Goal: Information Seeking & Learning: Learn about a topic

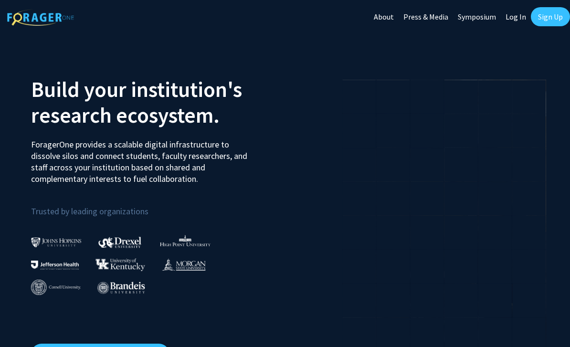
click at [550, 20] on link "Sign Up" at bounding box center [550, 16] width 39 height 19
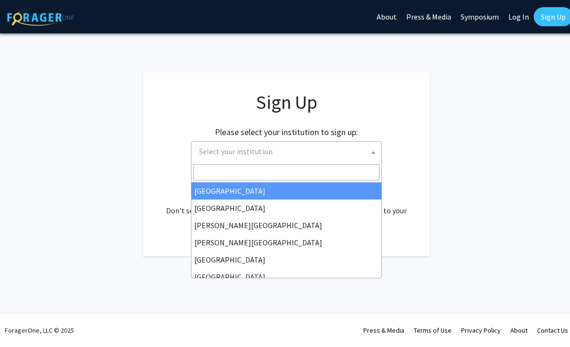
click at [280, 151] on span "Select your institution" at bounding box center [288, 152] width 186 height 20
type input "j"
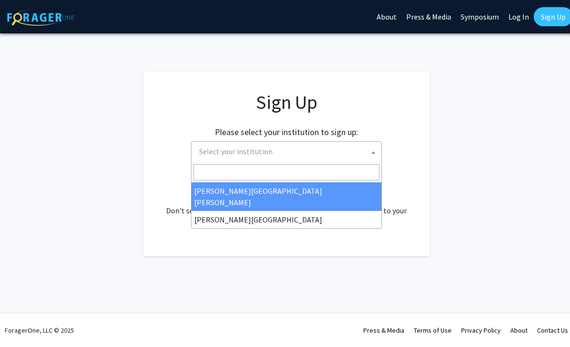
click at [522, 17] on link "Log In" at bounding box center [518, 16] width 30 height 33
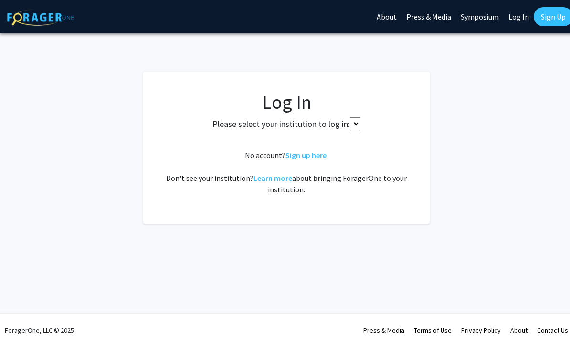
select select
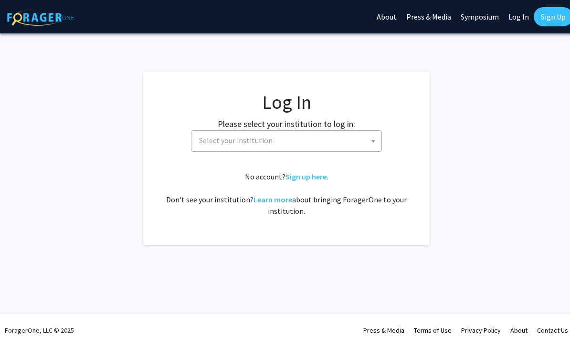
click at [331, 137] on span "Select your institution" at bounding box center [288, 141] width 186 height 20
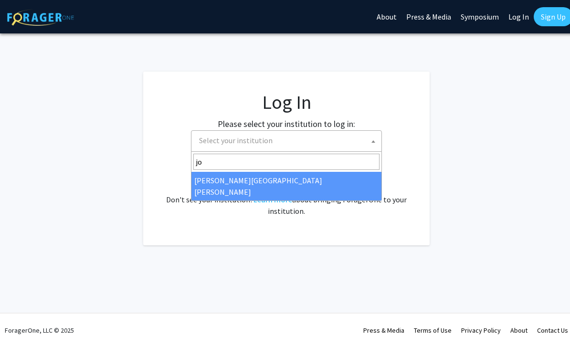
type input "jo"
select select "1"
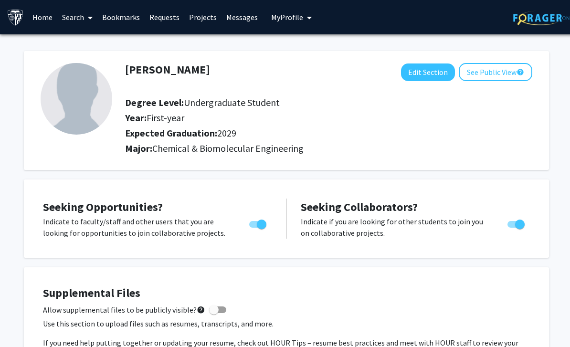
click at [45, 19] on link "Home" at bounding box center [43, 16] width 30 height 33
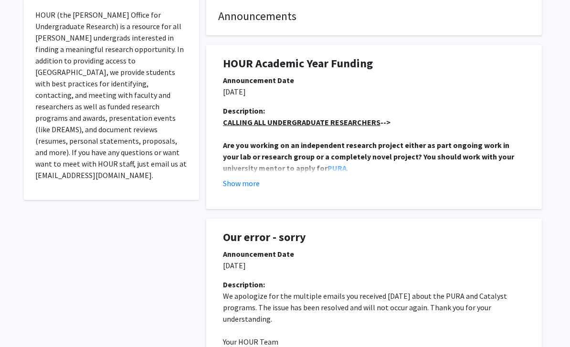
scroll to position [192, 0]
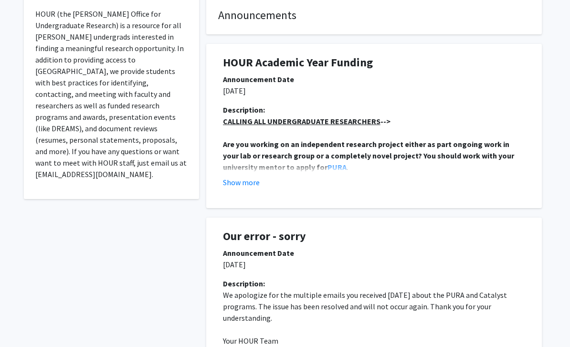
click at [330, 177] on div "Show more" at bounding box center [374, 182] width 302 height 11
click at [247, 179] on button "Show more" at bounding box center [241, 182] width 37 height 11
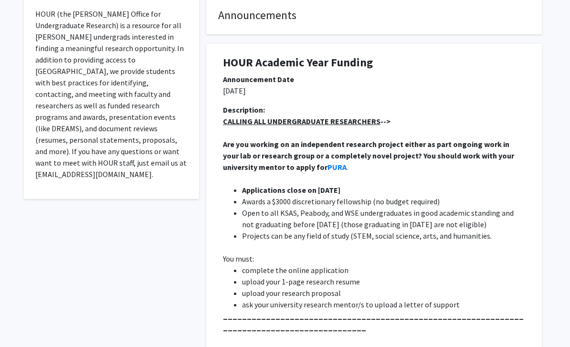
scroll to position [192, 0]
click at [262, 151] on strong "Are you working on an independent research project either as part ongoing work …" at bounding box center [369, 155] width 292 height 32
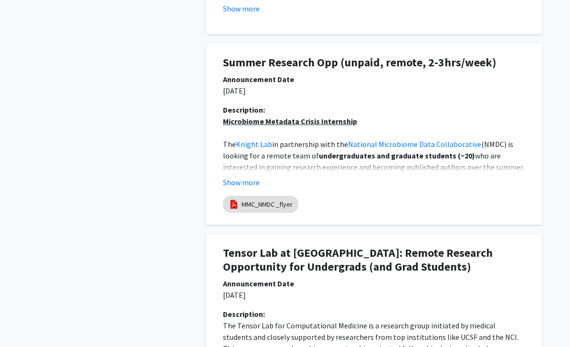
scroll to position [1052, 0]
click at [241, 178] on button "Show more" at bounding box center [241, 182] width 37 height 11
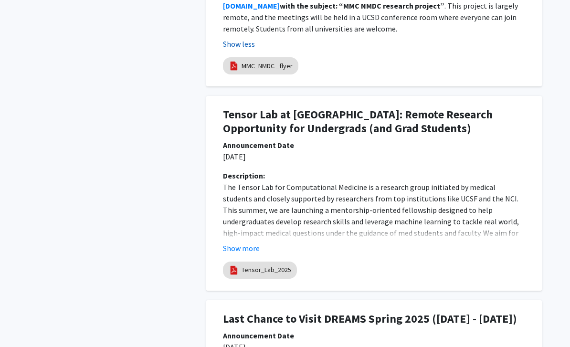
scroll to position [1603, 0]
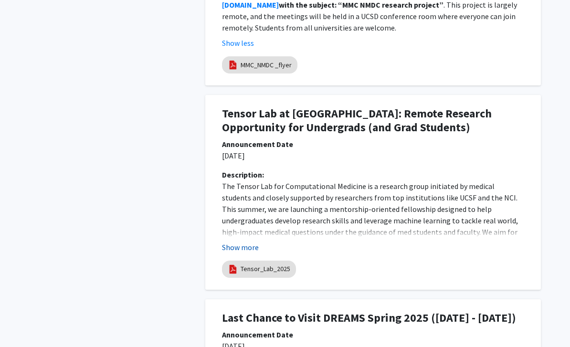
click at [246, 242] on button "Show more" at bounding box center [240, 247] width 37 height 11
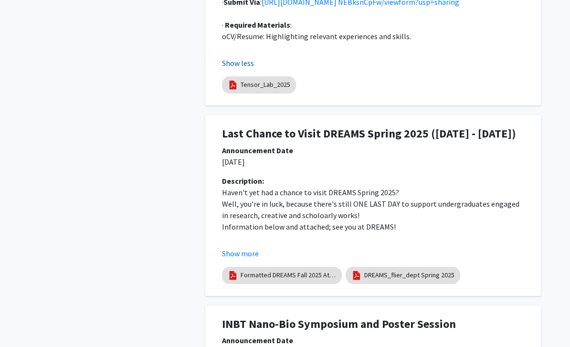
scroll to position [2276, 0]
click at [228, 187] on p "Haven't yet had a chance to visit DREAMS Spring 2025?" at bounding box center [373, 192] width 302 height 11
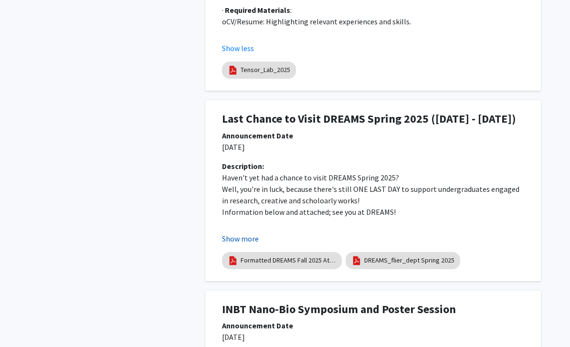
click at [247, 234] on button "Show more" at bounding box center [240, 238] width 37 height 11
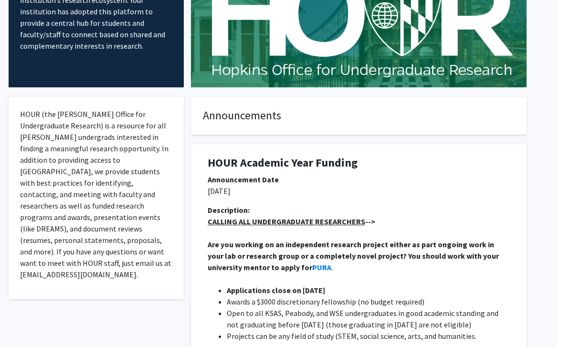
scroll to position [0, 3]
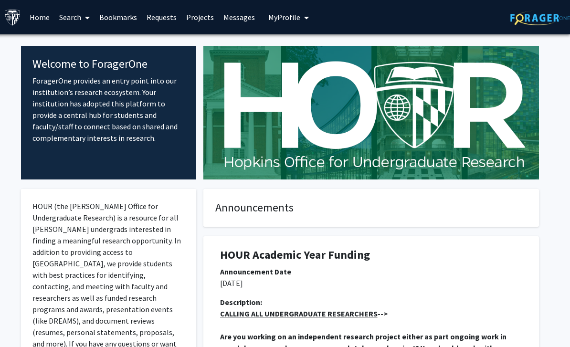
click at [49, 16] on link "Home" at bounding box center [40, 16] width 30 height 33
click at [69, 17] on link "Search" at bounding box center [74, 16] width 40 height 33
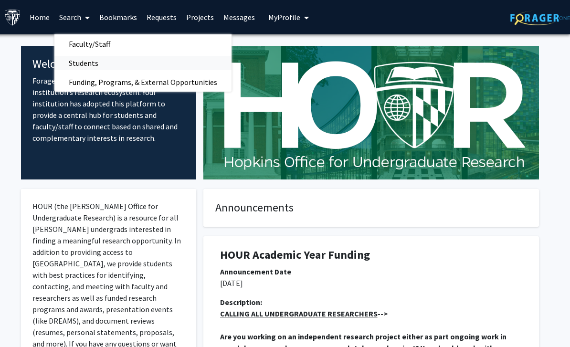
click at [92, 63] on span "Students" at bounding box center [83, 62] width 58 height 19
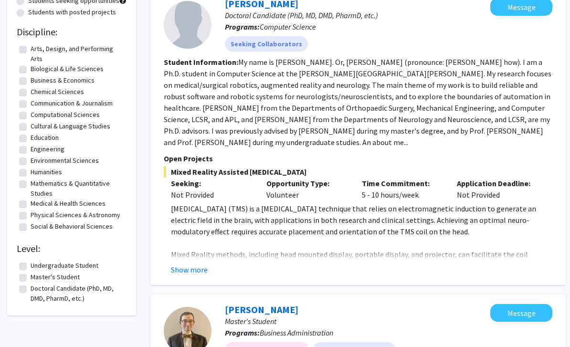
scroll to position [120, 0]
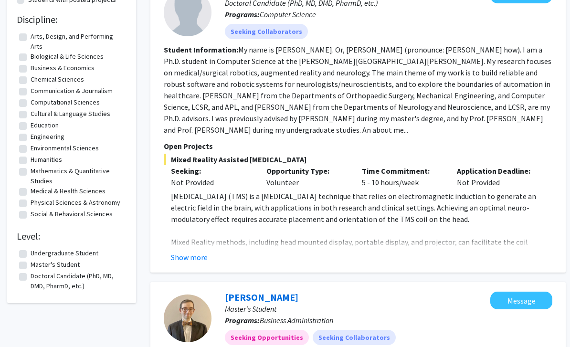
click at [82, 248] on label "Undergraduate Student" at bounding box center [65, 253] width 68 height 10
click at [37, 248] on input "Undergraduate Student" at bounding box center [34, 251] width 6 height 6
checkbox input "true"
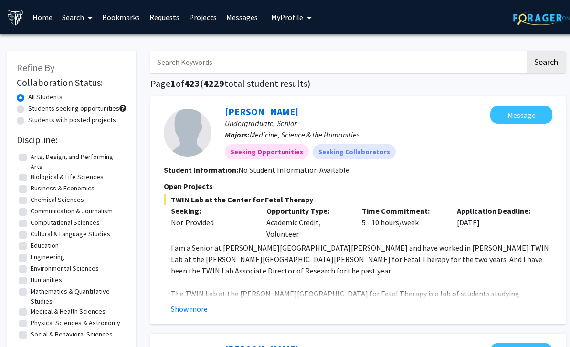
click at [45, 19] on link "Home" at bounding box center [43, 16] width 30 height 33
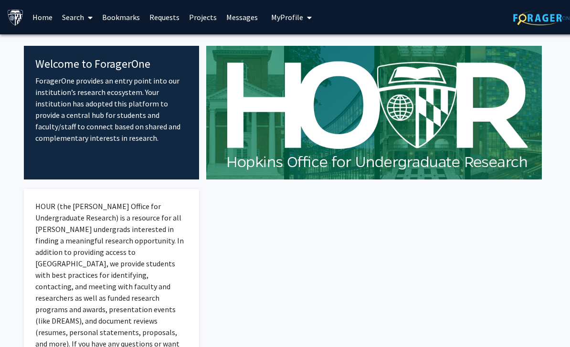
click at [68, 19] on link "Search" at bounding box center [77, 16] width 40 height 33
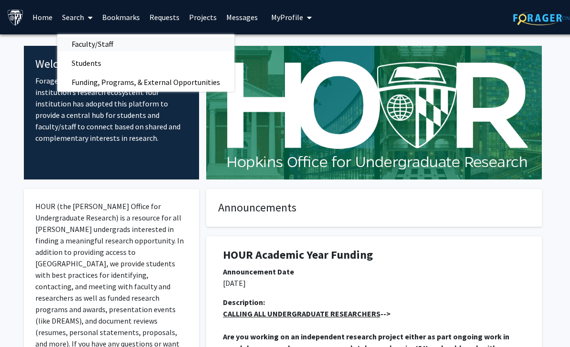
click at [117, 44] on span "Faculty/Staff" at bounding box center [92, 43] width 70 height 19
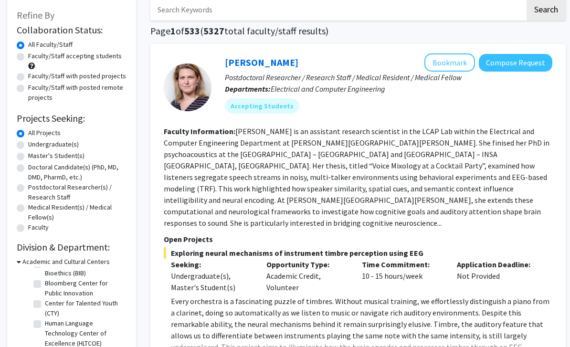
scroll to position [52, 0]
click at [28, 147] on label "Undergraduate(s)" at bounding box center [53, 145] width 51 height 10
click at [28, 146] on input "Undergraduate(s)" at bounding box center [31, 143] width 6 height 6
radio input "true"
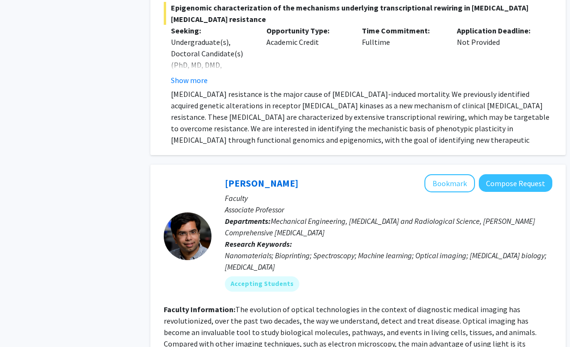
scroll to position [1688, 0]
click at [245, 304] on fg-read-more "The evolution of optical technologies in the context of diagnostic medical imag…" at bounding box center [357, 349] width 387 height 90
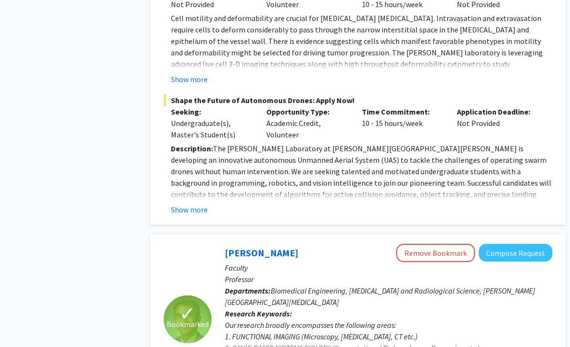
scroll to position [2138, 0]
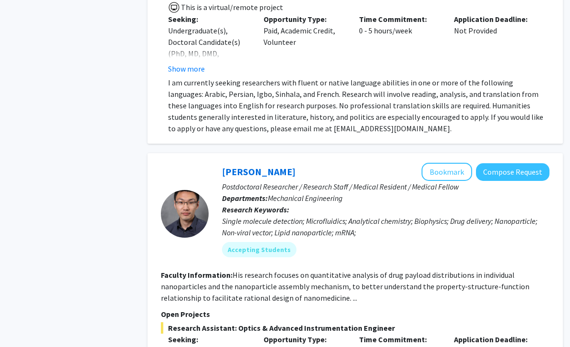
scroll to position [3072, 3]
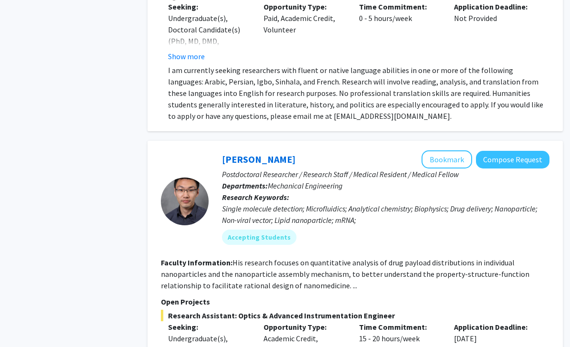
click at [435, 150] on button "Bookmark" at bounding box center [446, 159] width 51 height 18
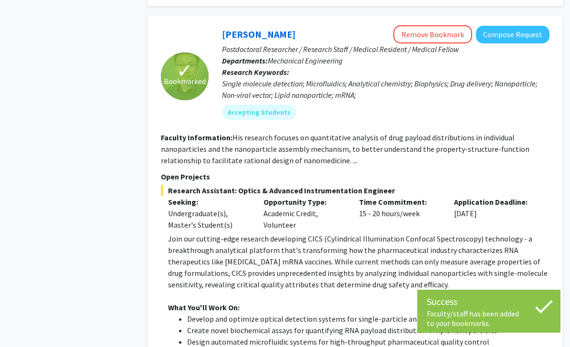
scroll to position [3201, 3]
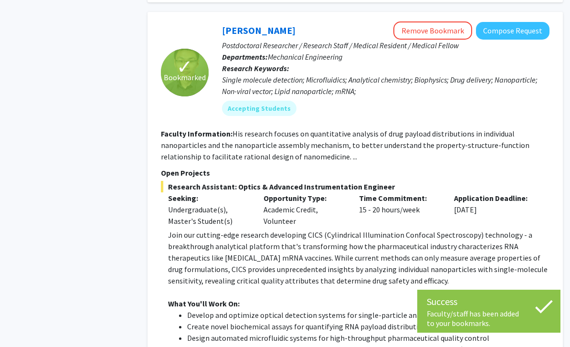
click at [177, 229] on p "Join our cutting-edge research developing CICS (Cylindrical Illumination Confoc…" at bounding box center [358, 257] width 381 height 57
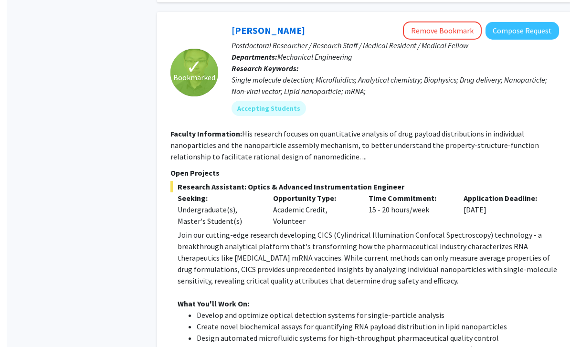
scroll to position [3200, 3]
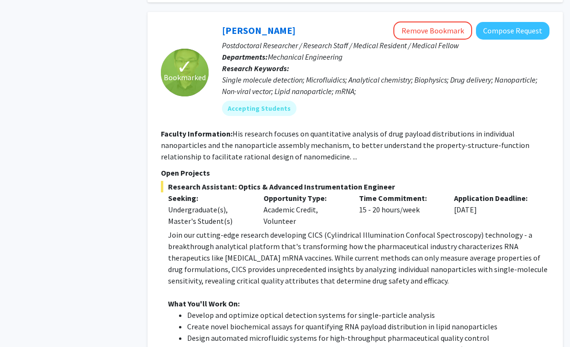
click at [187, 229] on p "Join our cutting-edge research developing CICS (Cylindrical Illumination Confoc…" at bounding box center [358, 257] width 381 height 57
click at [284, 229] on p "Join our cutting-edge research developing CICS (Cylindrical Illumination Confoc…" at bounding box center [358, 257] width 381 height 57
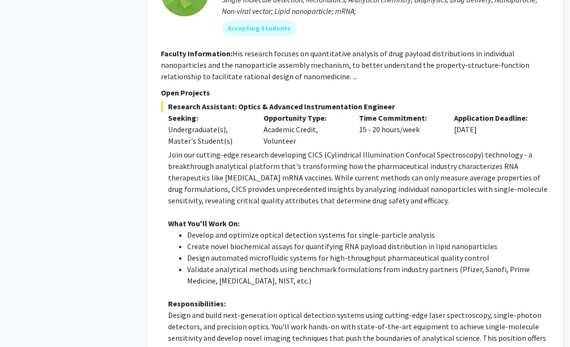
scroll to position [3282, 3]
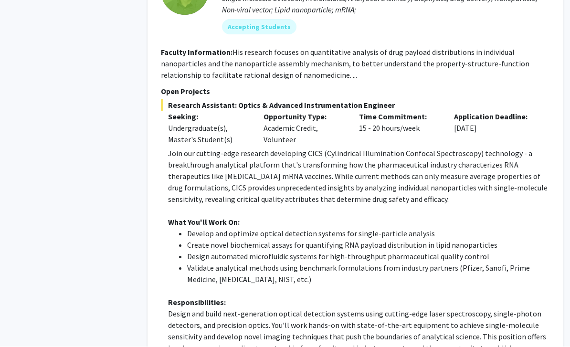
click at [291, 308] on p "Design and build next-generation optical detection systems using cutting-edge l…" at bounding box center [358, 331] width 381 height 46
click at [177, 308] on p "Design and build next-generation optical detection systems using cutting-edge l…" at bounding box center [358, 331] width 381 height 46
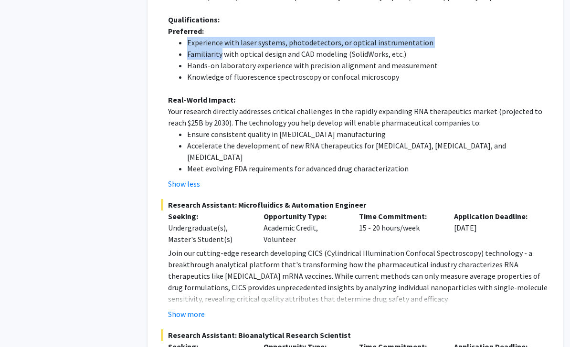
scroll to position [3644, 3]
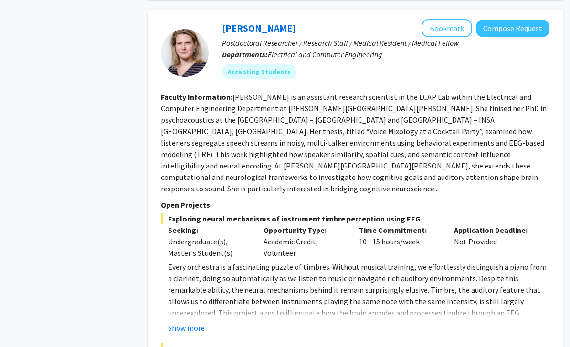
scroll to position [4460, 3]
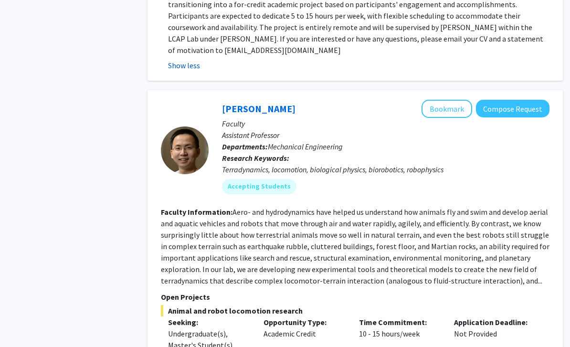
scroll to position [5196, 3]
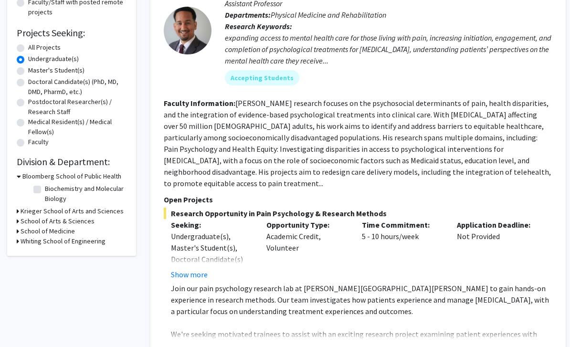
scroll to position [137, 0]
click at [198, 344] on button "Show more" at bounding box center [189, 349] width 37 height 11
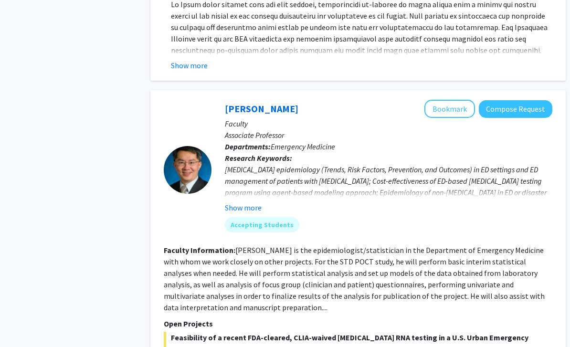
scroll to position [964, 0]
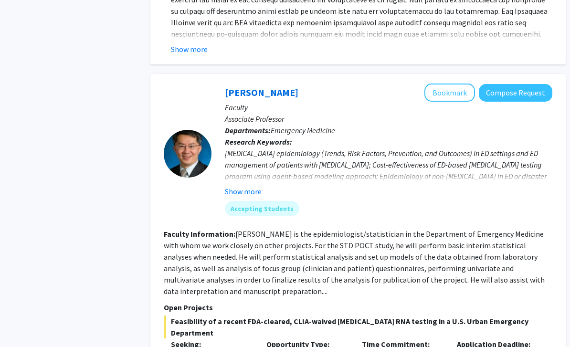
click at [238, 229] on fg-read-more "[PERSON_NAME] is the epidemiologist/statistician in the Department of Emergency…" at bounding box center [354, 262] width 381 height 67
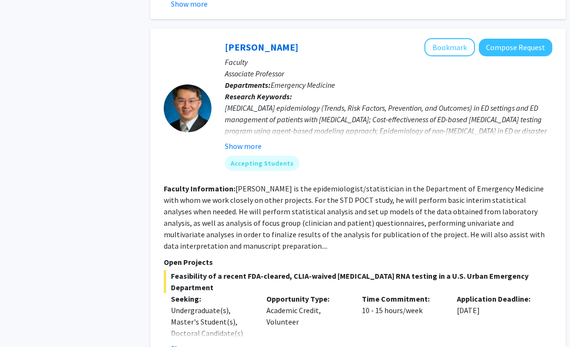
scroll to position [1010, 0]
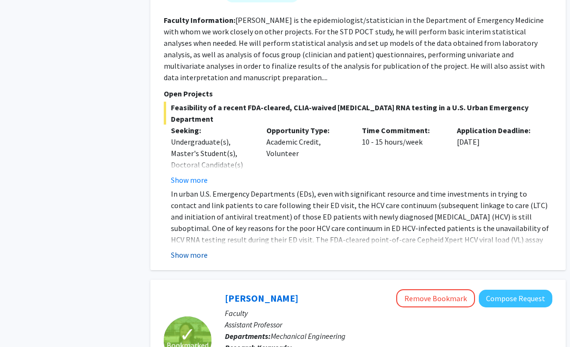
click at [194, 250] on button "Show more" at bounding box center [189, 255] width 37 height 11
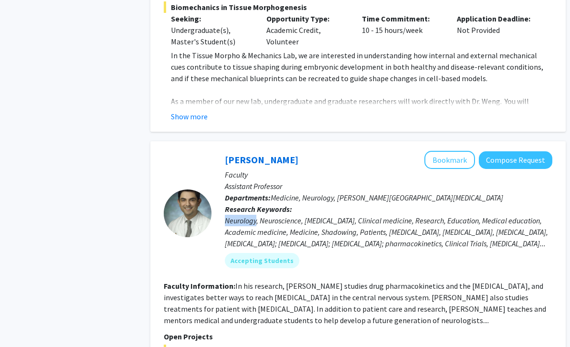
scroll to position [1822, 0]
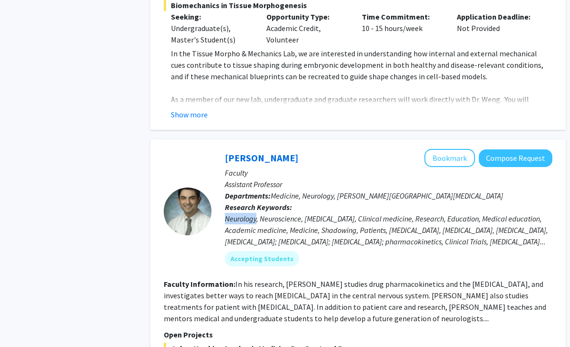
click at [231, 266] on fg-search-faculty "[PERSON_NAME] Bookmark Compose Request Faculty Assistant Professor Departments:…" at bounding box center [358, 300] width 388 height 303
click at [236, 279] on fg-read-more "In his research, [PERSON_NAME] studies drug pharmacokinetics and the [MEDICAL_D…" at bounding box center [355, 301] width 382 height 44
click at [242, 279] on fg-read-more "In his research, [PERSON_NAME] studies drug pharmacokinetics and the [MEDICAL_D…" at bounding box center [355, 301] width 382 height 44
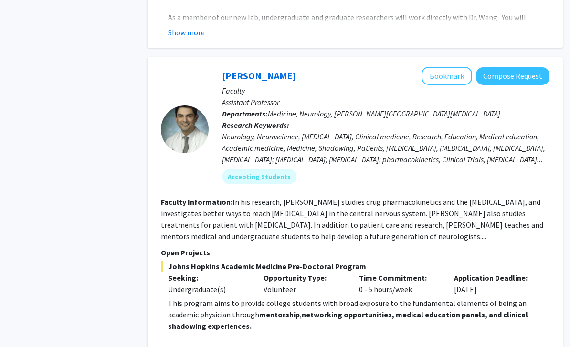
scroll to position [1905, 3]
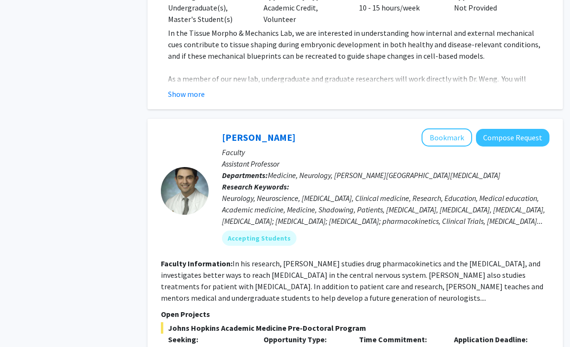
scroll to position [1840, 3]
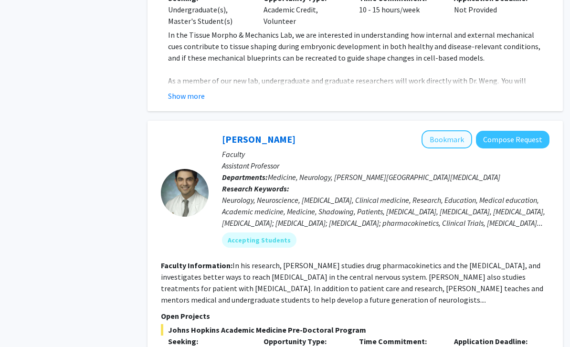
click at [447, 131] on button "Bookmark" at bounding box center [446, 140] width 51 height 18
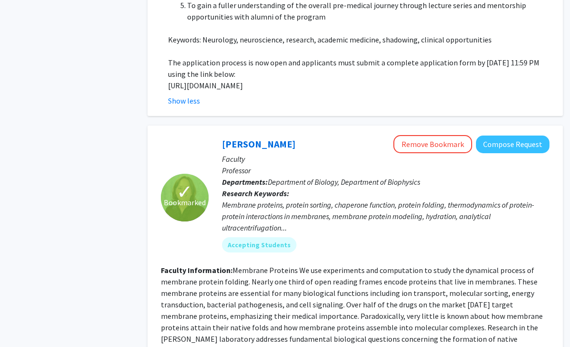
scroll to position [2572, 3]
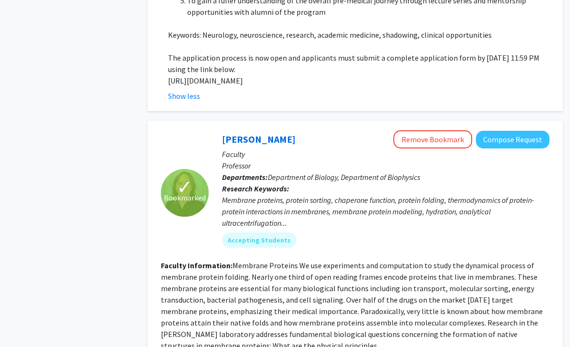
click at [252, 260] on fg-read-more "Membrane Proteins We use experiments and computation to study the dynamical pro…" at bounding box center [352, 305] width 382 height 90
click at [258, 260] on section "Faculty Information: Membrane Proteins We use experiments and computation to st…" at bounding box center [355, 306] width 388 height 92
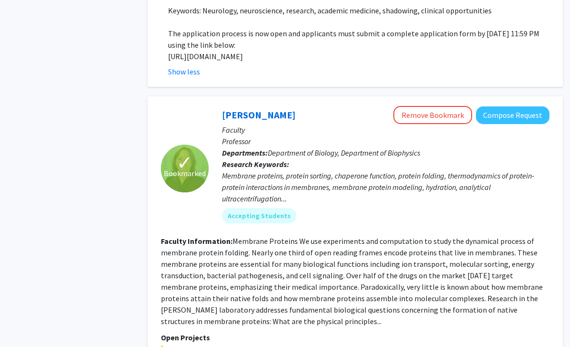
scroll to position [2600, 3]
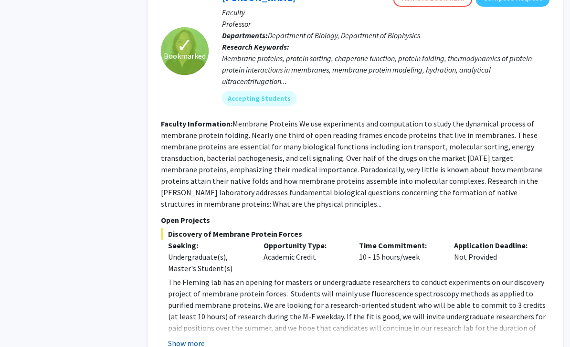
click at [189, 338] on button "Show more" at bounding box center [186, 343] width 37 height 11
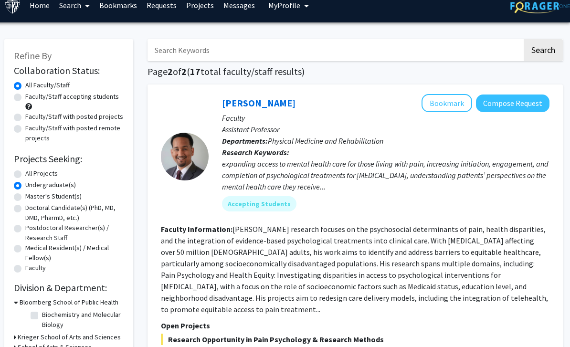
scroll to position [0, 3]
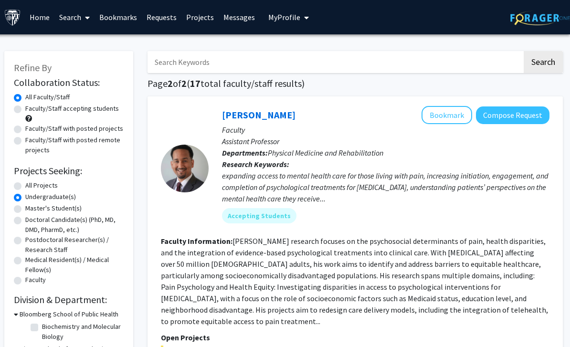
click at [287, 21] on span "My Profile" at bounding box center [284, 17] width 32 height 10
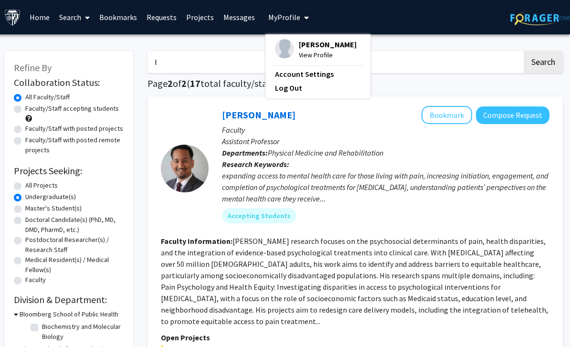
type input "I"
click at [199, 26] on link "Projects" at bounding box center [199, 16] width 37 height 33
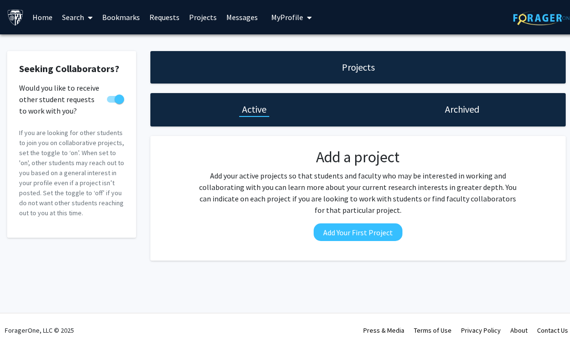
click at [165, 23] on link "Requests" at bounding box center [165, 16] width 40 height 33
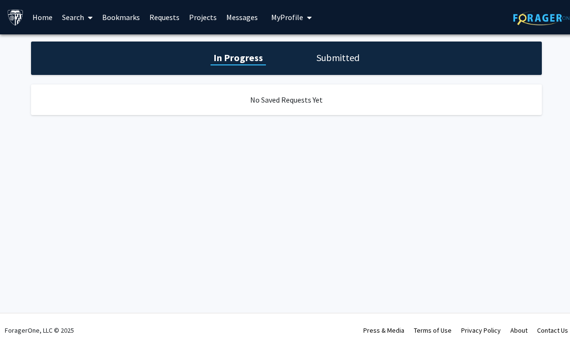
click at [128, 19] on link "Bookmarks" at bounding box center [120, 16] width 47 height 33
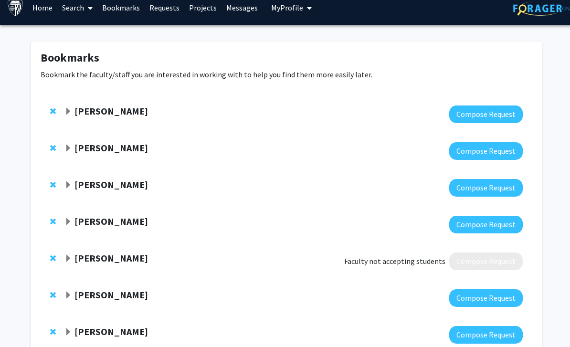
scroll to position [43, 0]
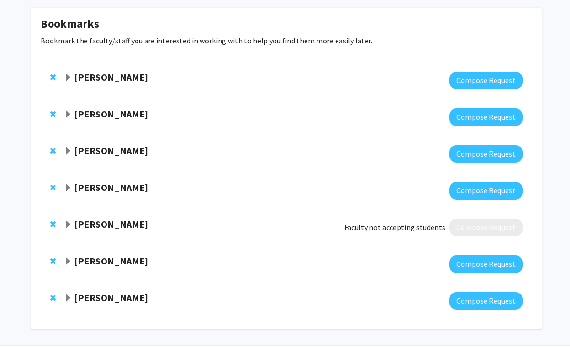
click at [141, 227] on strong "[PERSON_NAME]" at bounding box center [110, 224] width 73 height 12
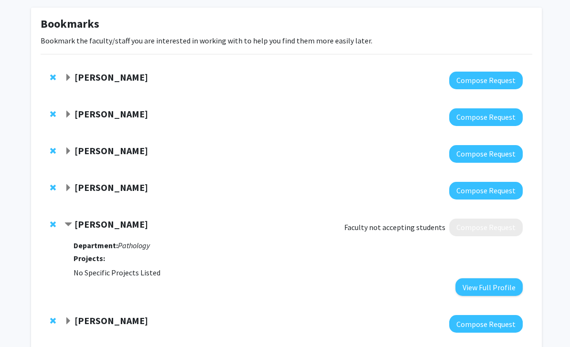
click at [61, 230] on div "[PERSON_NAME] Faculty not accepting students Compose Request Department: Pathol…" at bounding box center [286, 257] width 491 height 96
click at [70, 221] on span "Contract Sandeep Wontakal Bookmark" at bounding box center [68, 225] width 8 height 8
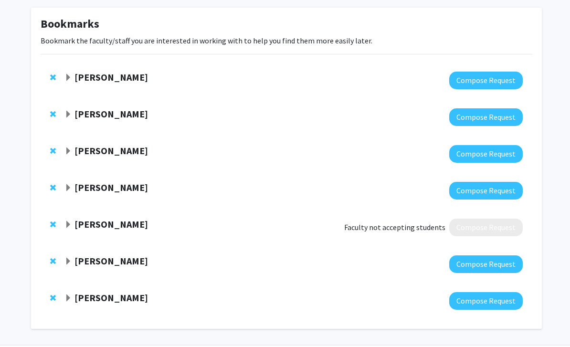
click at [96, 229] on strong "[PERSON_NAME]" at bounding box center [110, 224] width 73 height 12
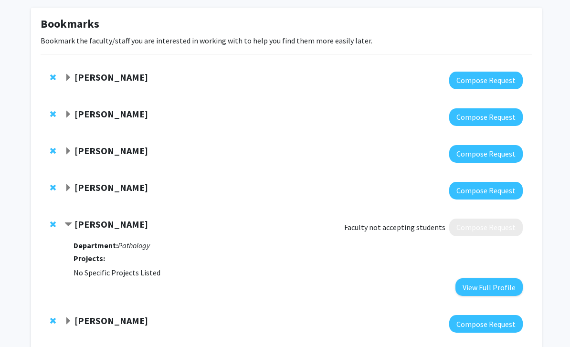
click at [103, 228] on strong "[PERSON_NAME]" at bounding box center [110, 224] width 73 height 12
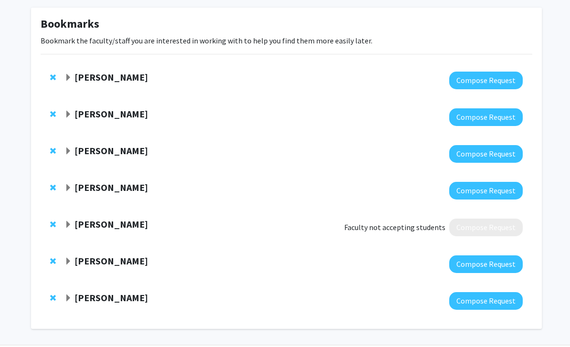
click at [130, 226] on strong "[PERSON_NAME]" at bounding box center [110, 224] width 73 height 12
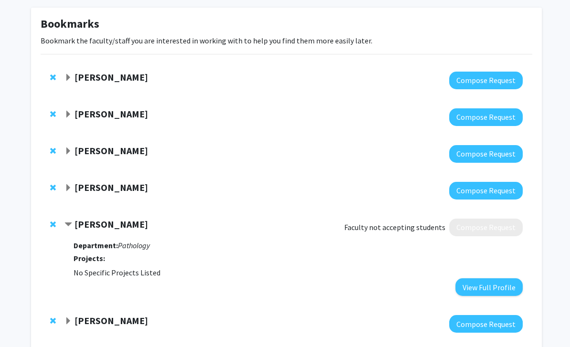
click at [139, 248] on icon "Pathology" at bounding box center [134, 245] width 32 height 10
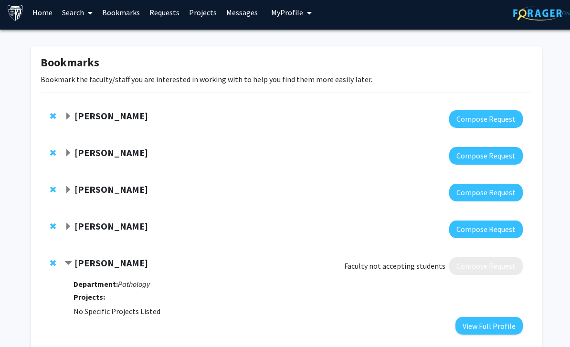
scroll to position [0, 0]
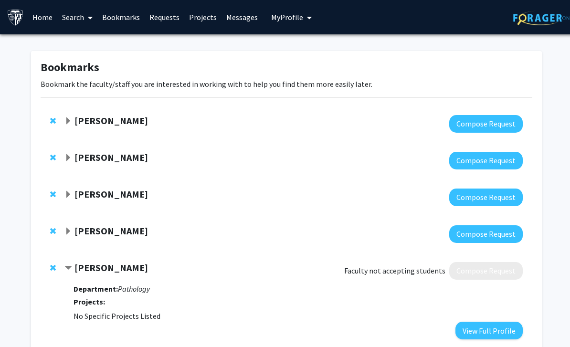
click at [43, 22] on link "Home" at bounding box center [43, 16] width 30 height 33
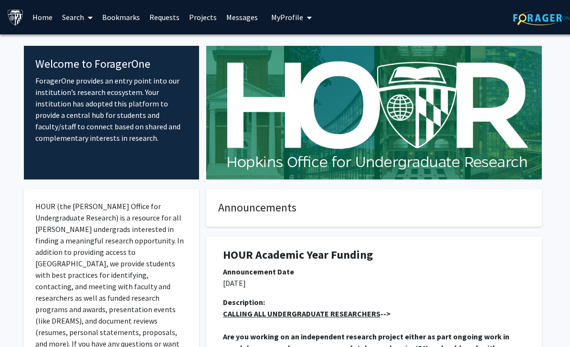
click at [79, 21] on link "Search" at bounding box center [77, 16] width 40 height 33
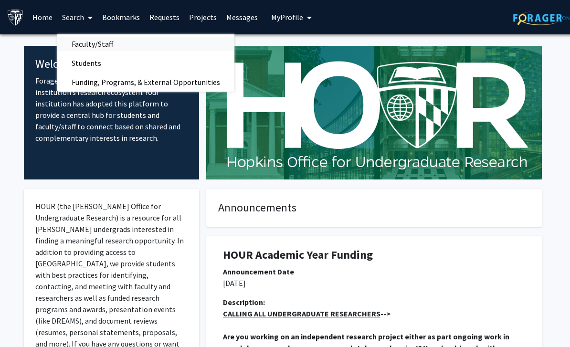
click at [115, 41] on span "Faculty/Staff" at bounding box center [92, 43] width 70 height 19
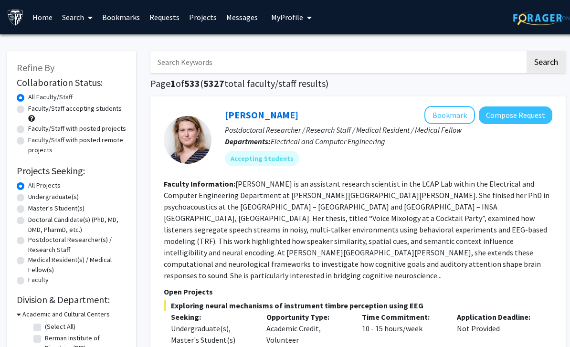
click at [279, 62] on input "Search Keywords" at bounding box center [337, 62] width 375 height 22
type input "San"
click at [545, 61] on button "Search" at bounding box center [545, 62] width 39 height 22
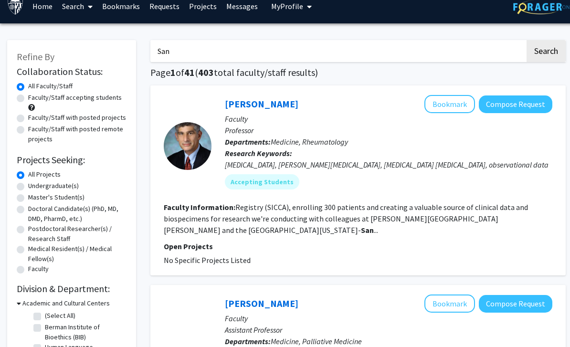
scroll to position [12, 0]
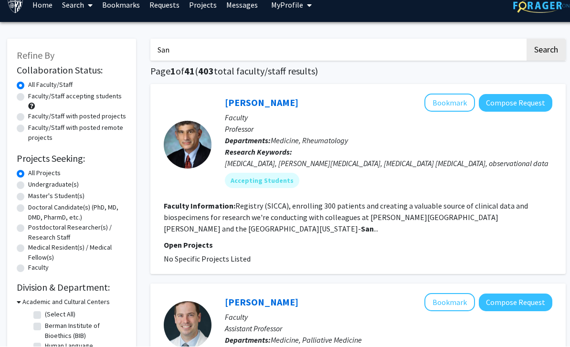
click at [63, 181] on label "Undergraduate(s)" at bounding box center [53, 185] width 51 height 10
click at [34, 181] on input "Undergraduate(s)" at bounding box center [31, 183] width 6 height 6
radio input "true"
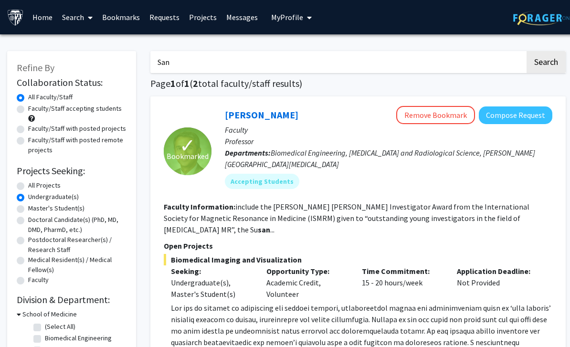
click at [130, 15] on link "Bookmarks" at bounding box center [120, 16] width 47 height 33
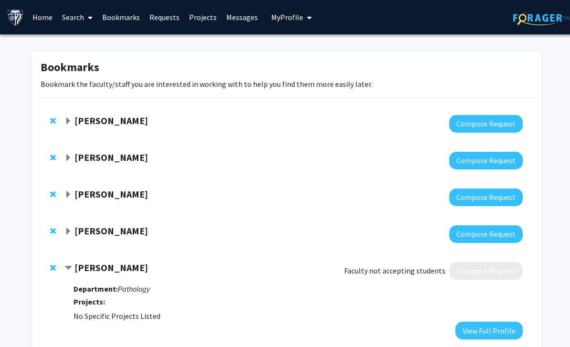
click at [64, 112] on div "[PERSON_NAME] Compose Request" at bounding box center [286, 123] width 491 height 37
click at [70, 119] on span "Expand Arvind Pathak Bookmark" at bounding box center [68, 121] width 8 height 8
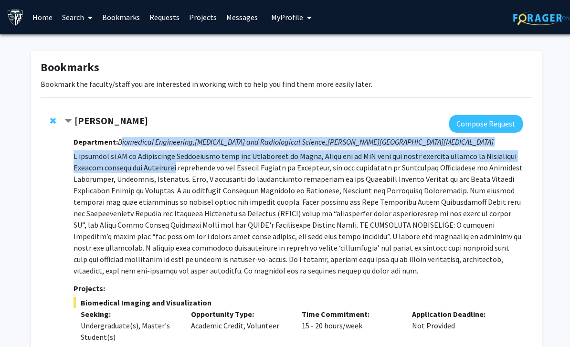
click at [181, 212] on p at bounding box center [297, 213] width 449 height 126
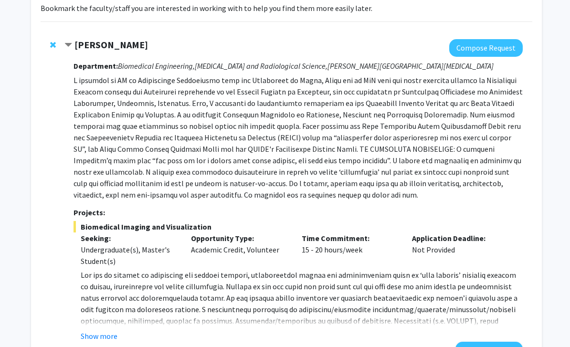
scroll to position [79, 0]
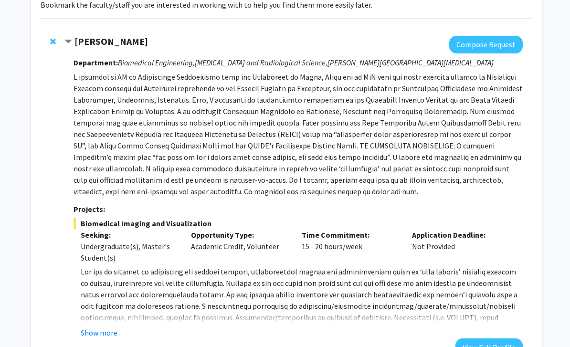
click at [110, 345] on div "Department: Biomedical Engineering, [MEDICAL_DATA] and Radiological Science, [P…" at bounding box center [297, 205] width 449 height 302
click at [116, 327] on button "Show more" at bounding box center [99, 332] width 37 height 11
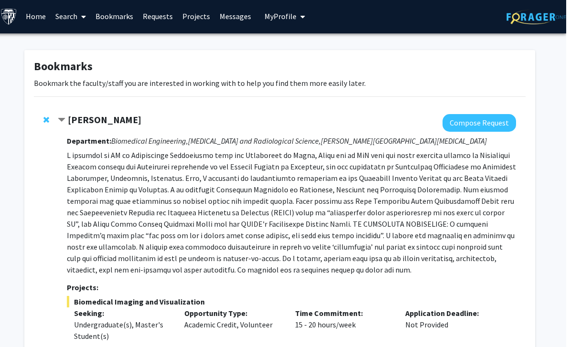
scroll to position [0, 3]
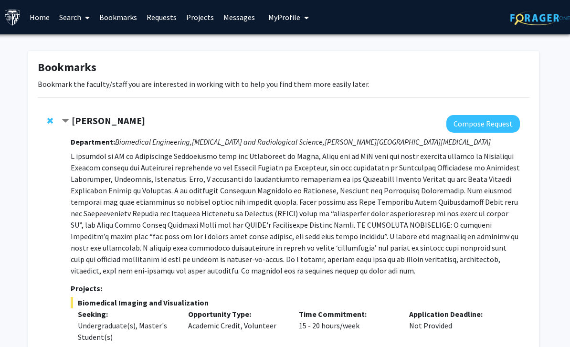
click at [68, 119] on span "Contract Arvind Pathak Bookmark" at bounding box center [66, 121] width 8 height 8
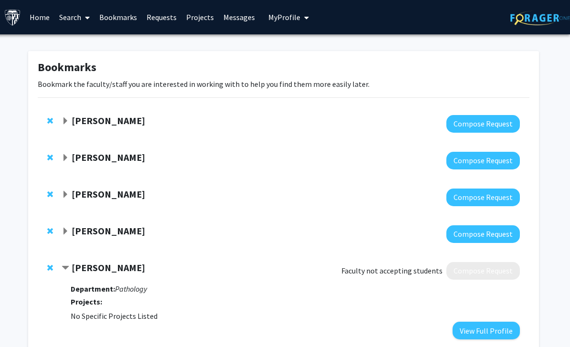
click at [67, 117] on span "Expand Arvind Pathak Bookmark" at bounding box center [66, 121] width 8 height 8
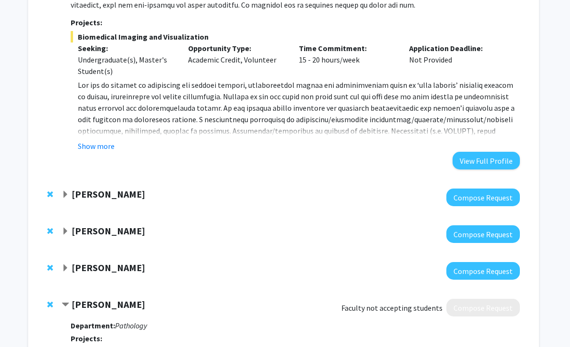
scroll to position [267, 3]
click at [64, 197] on span "Expand Karen Fleming Bookmark" at bounding box center [66, 194] width 8 height 8
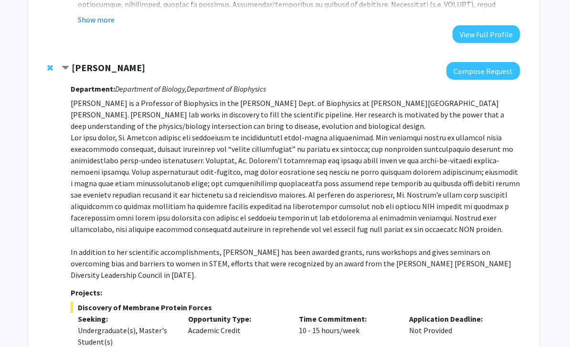
scroll to position [391, 3]
click at [197, 117] on p "[PERSON_NAME] is a Professor of Biophysics in the [PERSON_NAME] Dept. of Biophy…" at bounding box center [295, 189] width 449 height 183
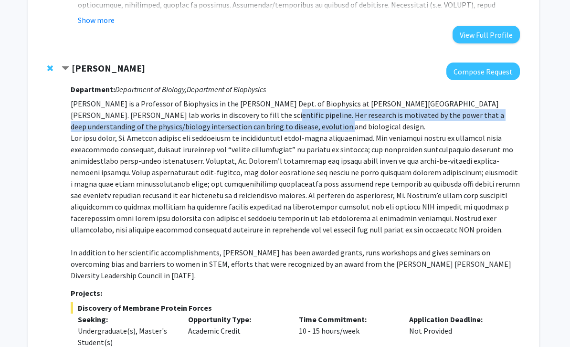
click at [259, 160] on p "[PERSON_NAME] is a Professor of Biophysics in the [PERSON_NAME] Dept. of Biophy…" at bounding box center [295, 189] width 449 height 183
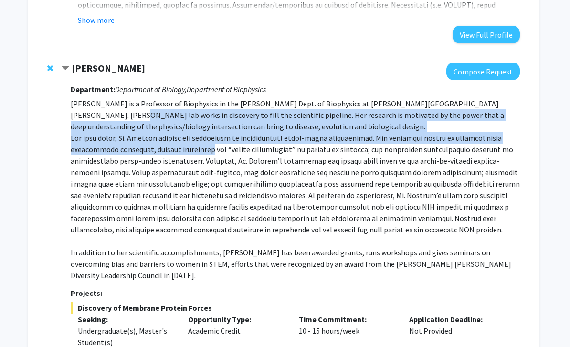
click at [167, 238] on p "[PERSON_NAME] is a Professor of Biophysics in the [PERSON_NAME] Dept. of Biophy…" at bounding box center [295, 189] width 449 height 183
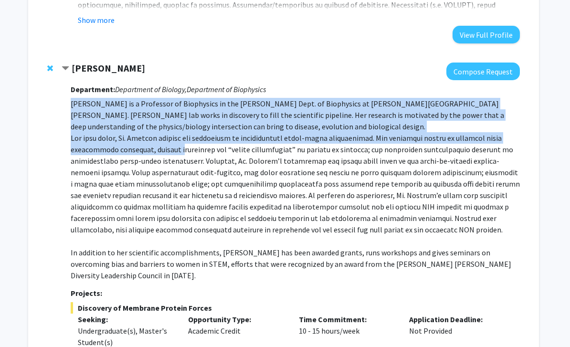
click at [237, 239] on p "[PERSON_NAME] is a Professor of Biophysics in the [PERSON_NAME] Dept. of Biophy…" at bounding box center [295, 189] width 449 height 183
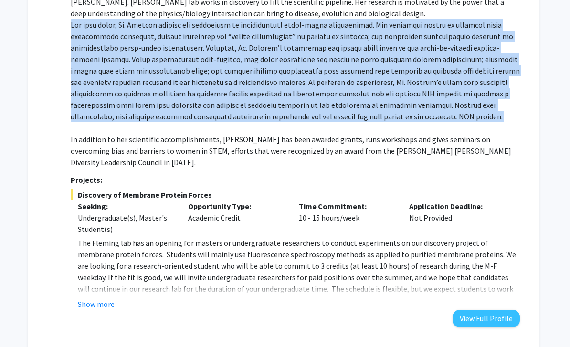
scroll to position [512, 3]
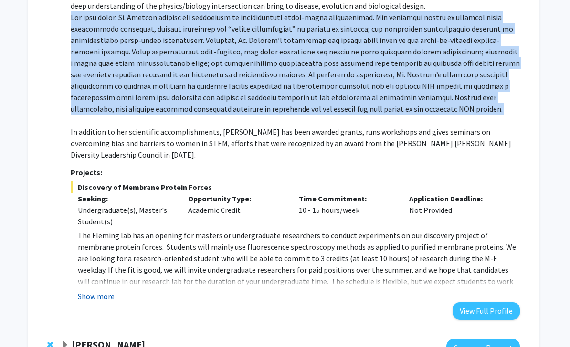
click at [98, 291] on button "Show more" at bounding box center [96, 296] width 37 height 11
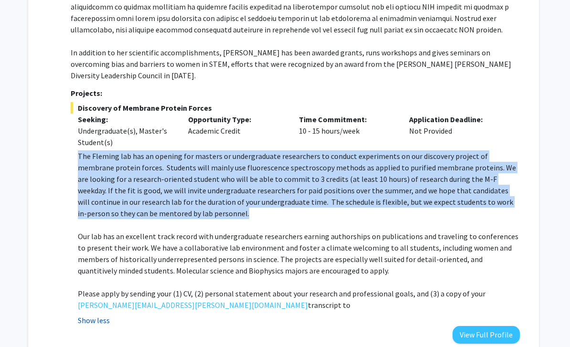
scroll to position [592, 3]
click at [405, 230] on p "Our lab has an excellent track record with undergraduate researchers earning au…" at bounding box center [299, 253] width 442 height 46
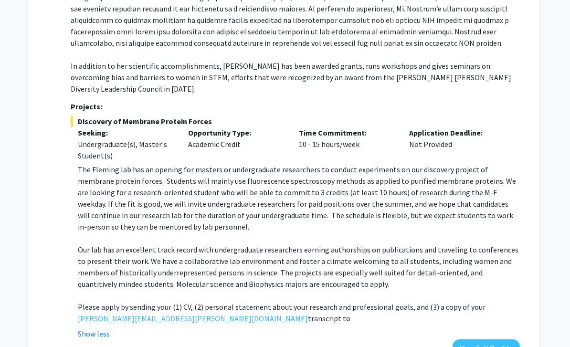
scroll to position [576, 3]
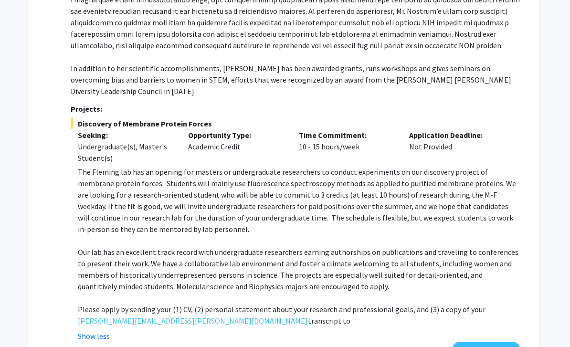
click at [88, 246] on p "Our lab has an excellent track record with undergraduate researchers earning au…" at bounding box center [299, 269] width 442 height 46
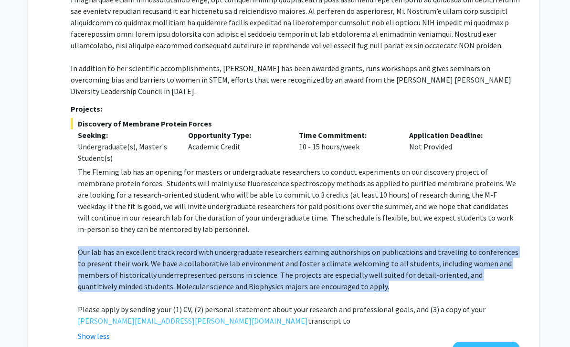
click at [297, 330] on div "Show less" at bounding box center [299, 335] width 442 height 11
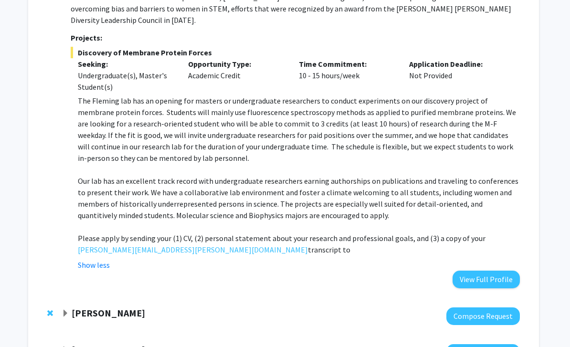
scroll to position [712, 3]
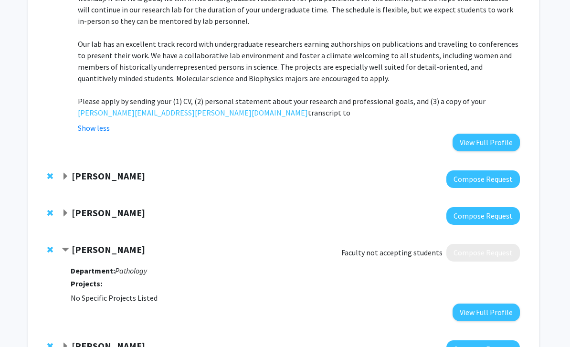
click at [68, 247] on span "Contract Sandeep Wontakal Bookmark" at bounding box center [66, 251] width 8 height 8
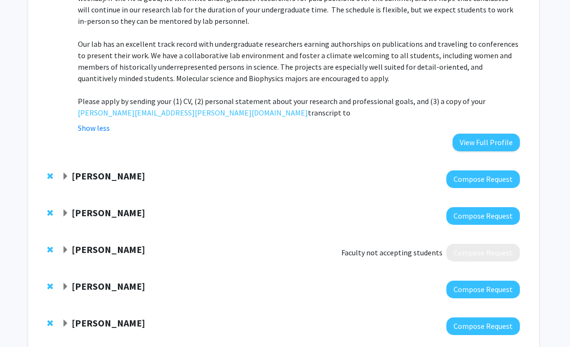
click at [68, 246] on span "Expand Sandeep Wontakal Bookmark" at bounding box center [66, 250] width 8 height 8
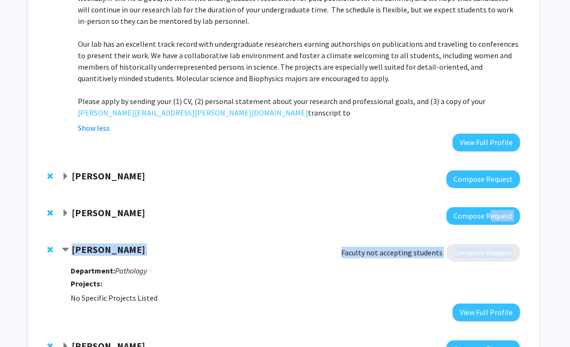
click at [67, 173] on span "Expand Utthara Nayar Bookmark" at bounding box center [66, 177] width 8 height 8
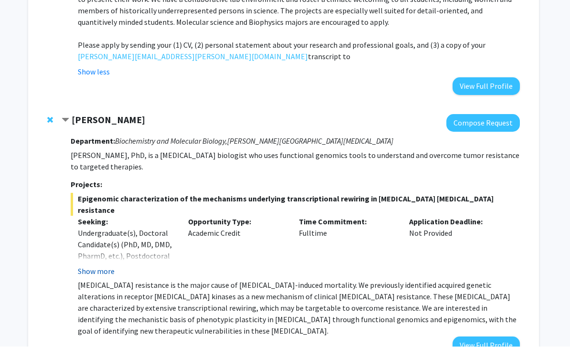
click at [105, 266] on button "Show more" at bounding box center [96, 271] width 37 height 11
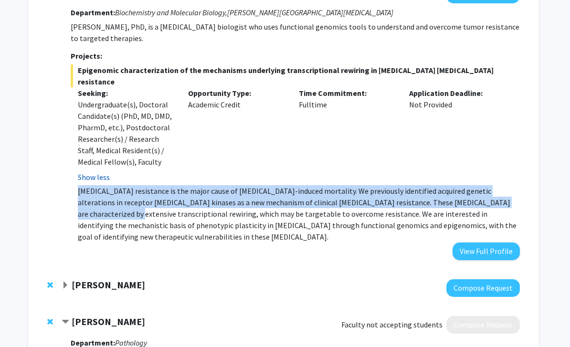
scroll to position [968, 3]
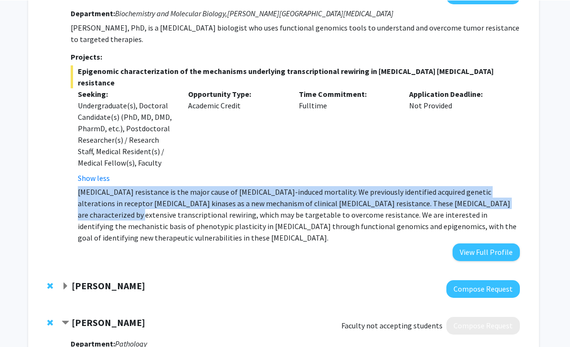
click at [69, 282] on span "Expand Shinuo Weng Bookmark" at bounding box center [66, 286] width 8 height 8
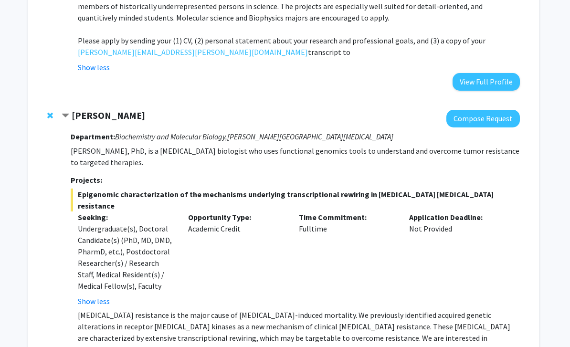
scroll to position [843, 3]
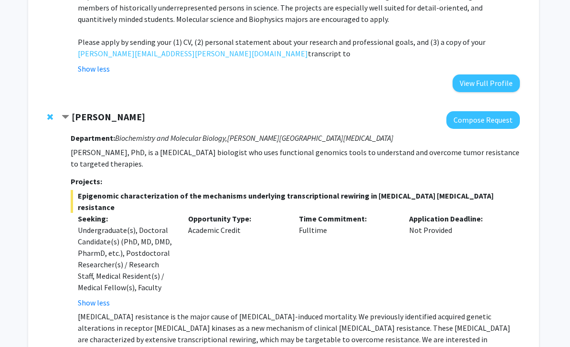
click at [67, 114] on span "Contract Utthara Nayar Bookmark" at bounding box center [66, 118] width 8 height 8
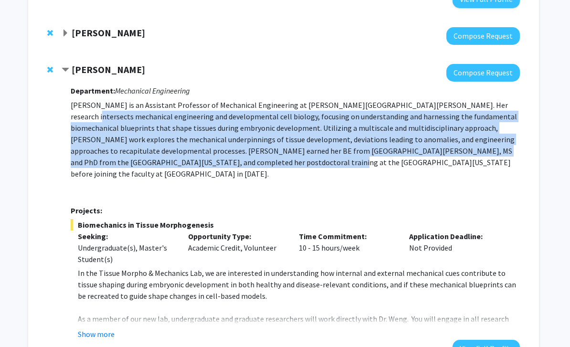
scroll to position [933, 3]
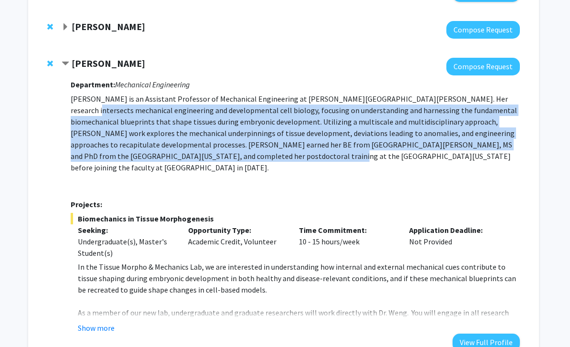
click at [367, 200] on h3 "Projects:" at bounding box center [295, 204] width 449 height 9
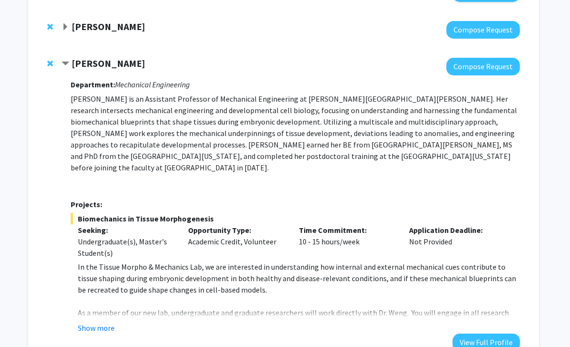
scroll to position [933, 0]
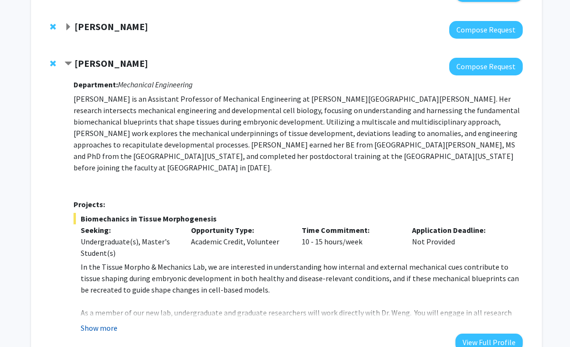
click at [103, 322] on button "Show more" at bounding box center [99, 327] width 37 height 11
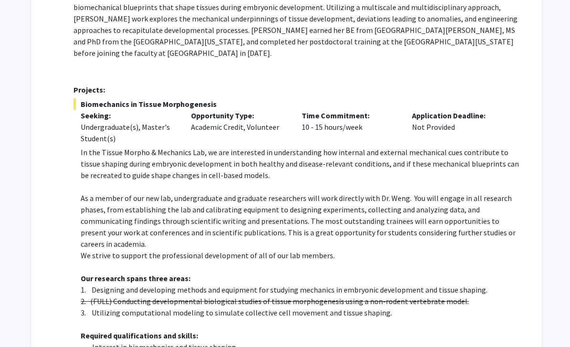
scroll to position [1045, 0]
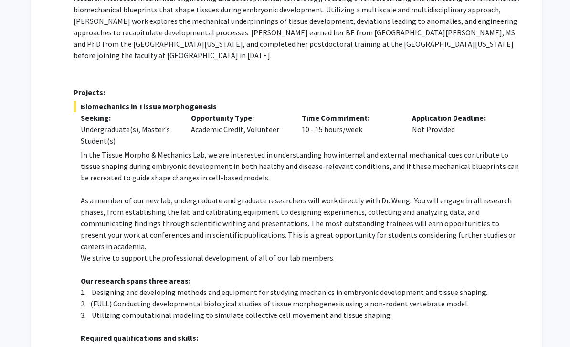
click at [95, 149] on p "In the Tissue Morpho & Mechanics Lab, we are interested in understanding how in…" at bounding box center [302, 166] width 442 height 34
click at [85, 149] on p "In the Tissue Morpho & Mechanics Lab, we are interested in understanding how in…" at bounding box center [302, 166] width 442 height 34
click at [86, 149] on p "In the Tissue Morpho & Mechanics Lab, we are interested in understanding how in…" at bounding box center [302, 166] width 442 height 34
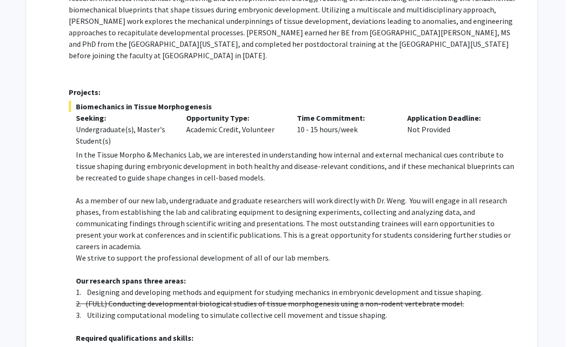
scroll to position [1045, 3]
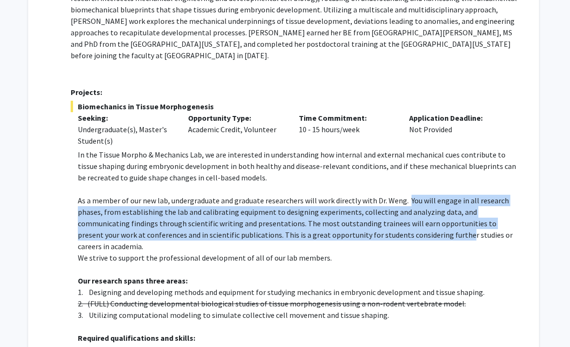
click at [380, 286] on p "1. Designing and developing methods and equipment for studying mechanics in emb…" at bounding box center [299, 291] width 442 height 11
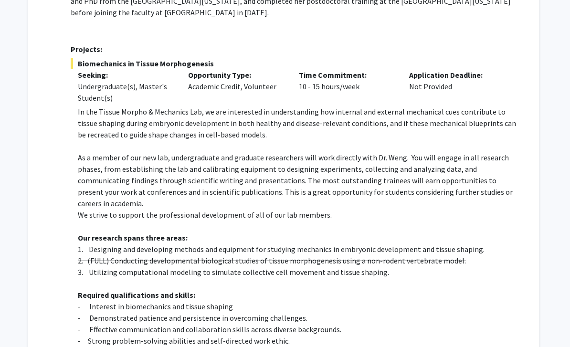
scroll to position [1088, 3]
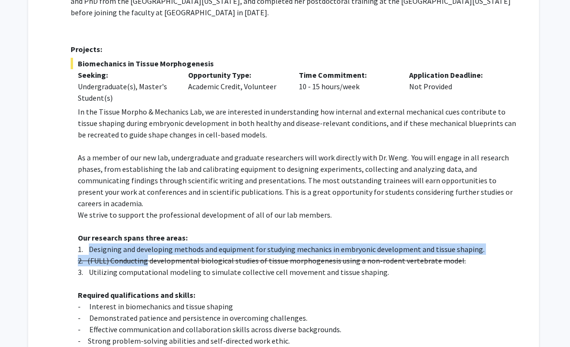
click at [154, 278] on p at bounding box center [299, 283] width 442 height 11
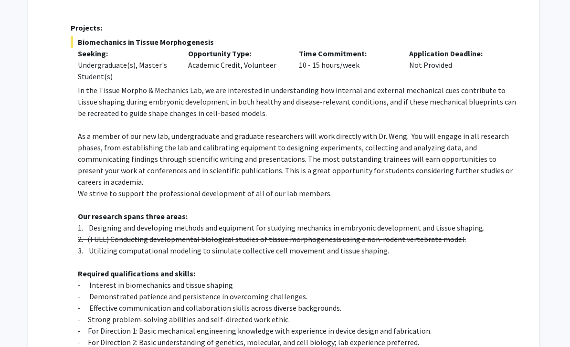
scroll to position [1111, 3]
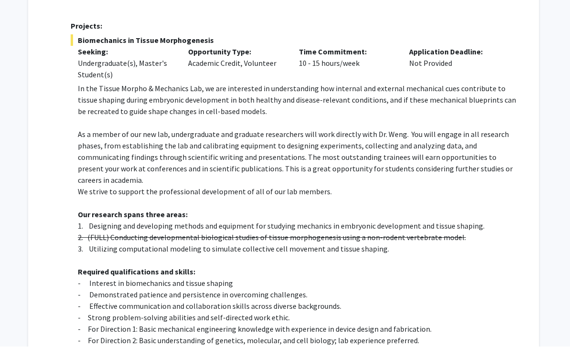
click at [133, 323] on p "- For Direction 1: Basic mechanical engineering knowledge with experience in de…" at bounding box center [299, 328] width 442 height 11
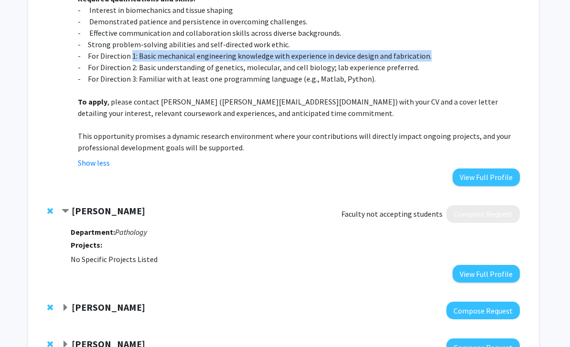
scroll to position [1396, 3]
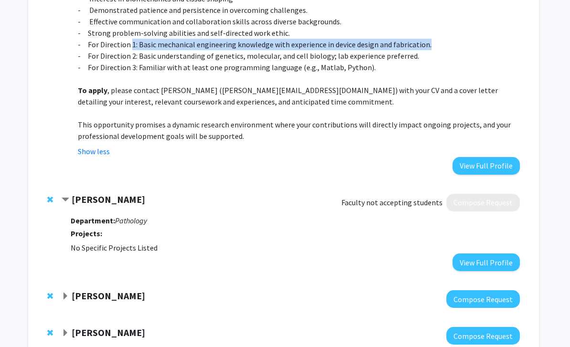
click at [167, 281] on div "Sixuan Li Compose Request" at bounding box center [283, 299] width 491 height 37
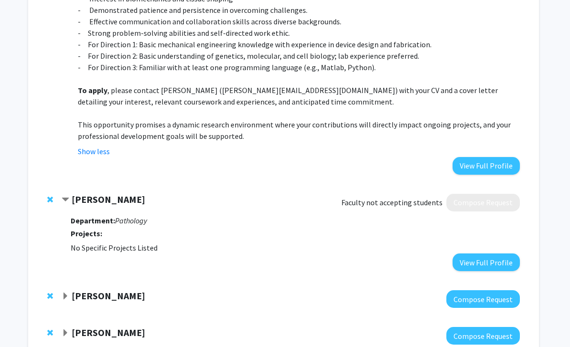
click at [66, 292] on span "Expand Sixuan Li Bookmark" at bounding box center [66, 296] width 8 height 8
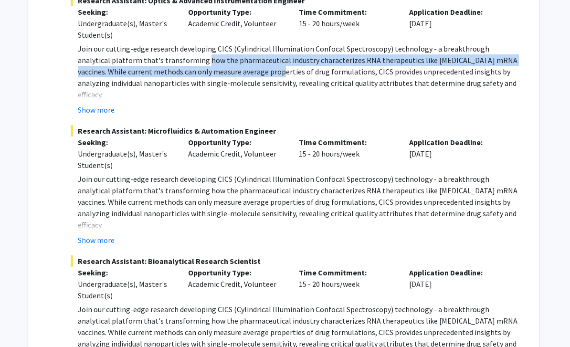
scroll to position [1808, 3]
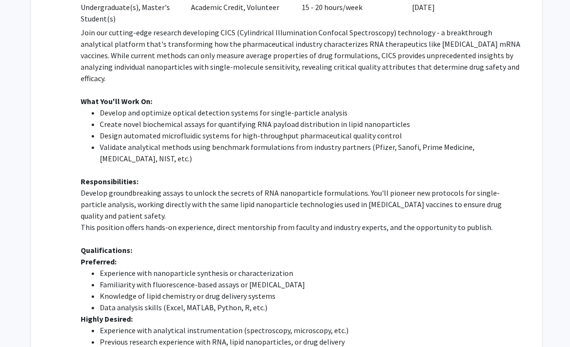
scroll to position [2081, 0]
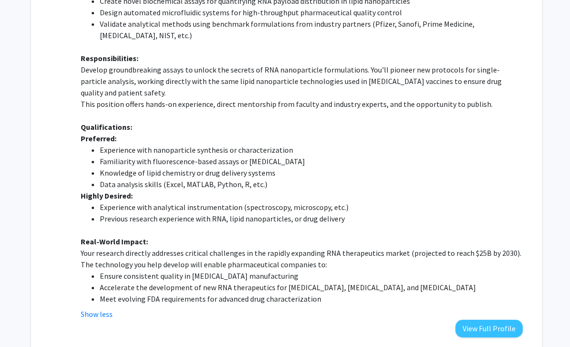
scroll to position [2211, 0]
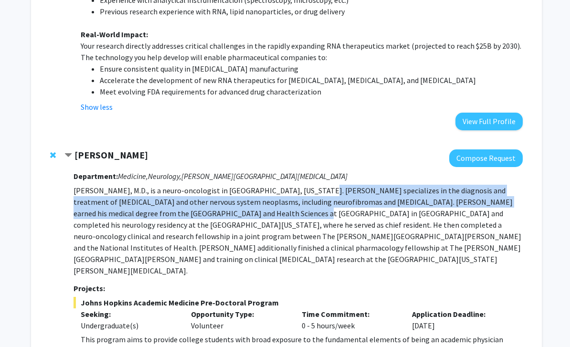
scroll to position [2415, 0]
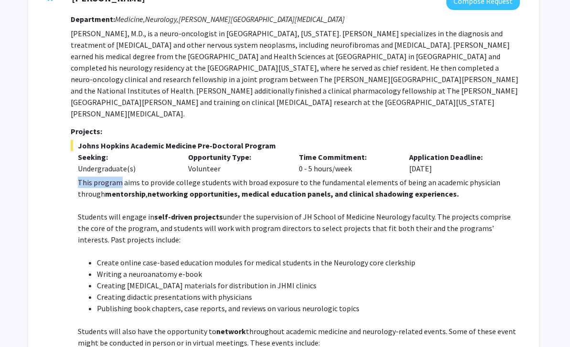
scroll to position [2569, 3]
click at [95, 210] on p "Students will engage in self-driven projects under the supervision of JH School…" at bounding box center [299, 227] width 442 height 34
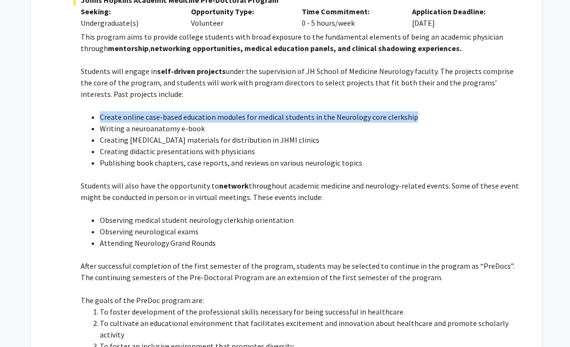
scroll to position [2727, 0]
